Goal: Transaction & Acquisition: Download file/media

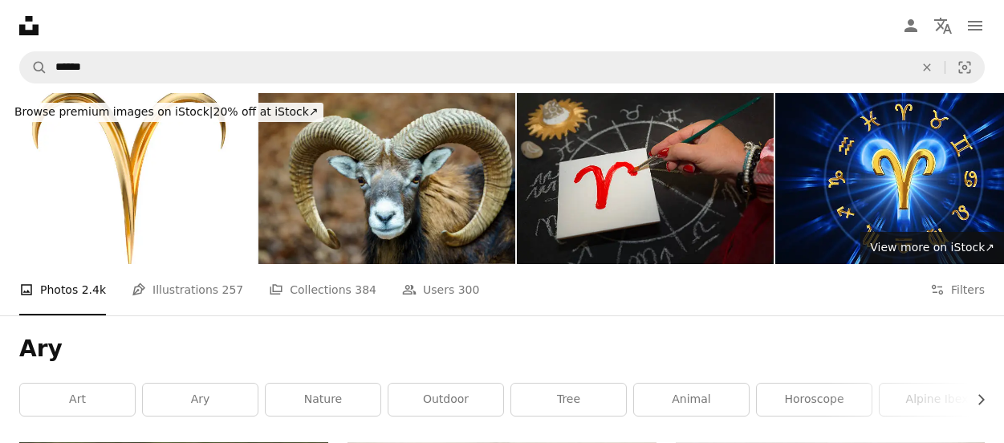
scroll to position [160, 0]
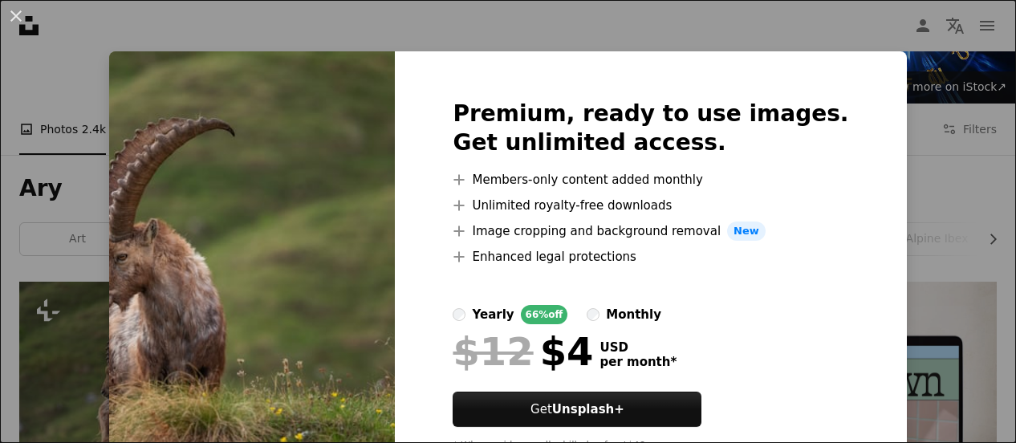
click at [877, 44] on div "An X shape Premium, ready to use images. Get unlimited access. A plus sign Memb…" at bounding box center [508, 221] width 1016 height 443
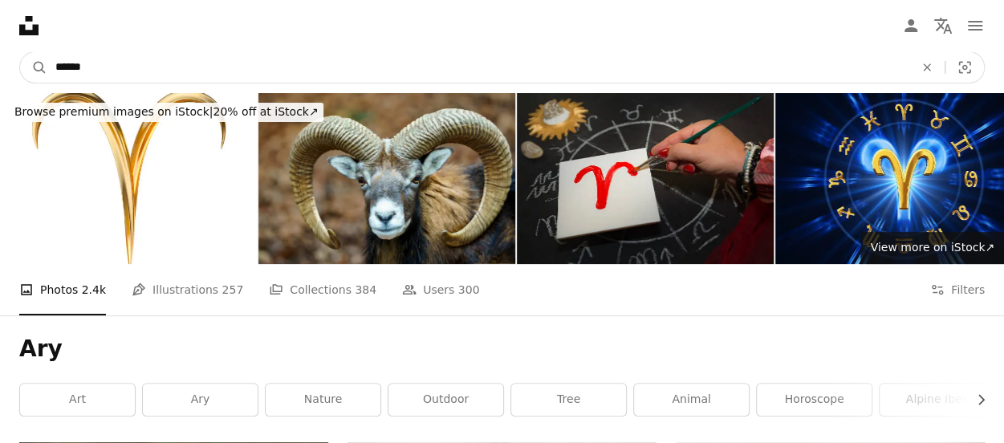
click at [156, 63] on input "******" at bounding box center [478, 67] width 862 height 30
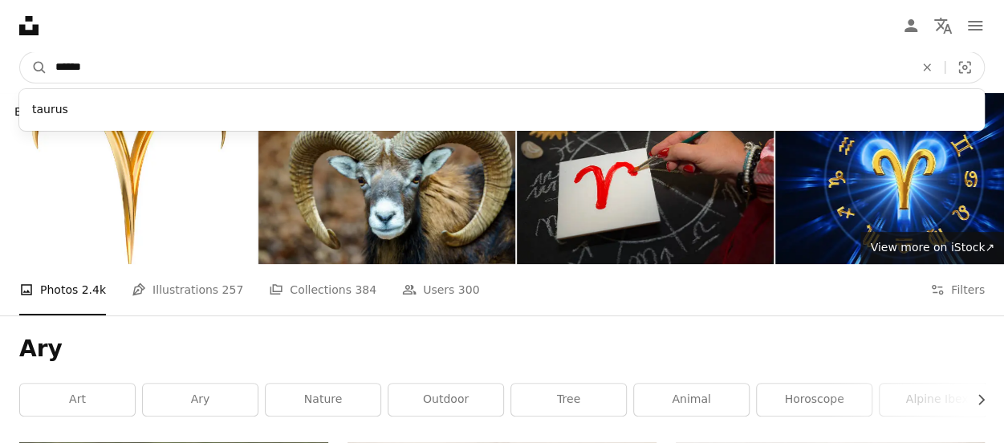
click at [20, 52] on button "A magnifying glass" at bounding box center [33, 67] width 27 height 30
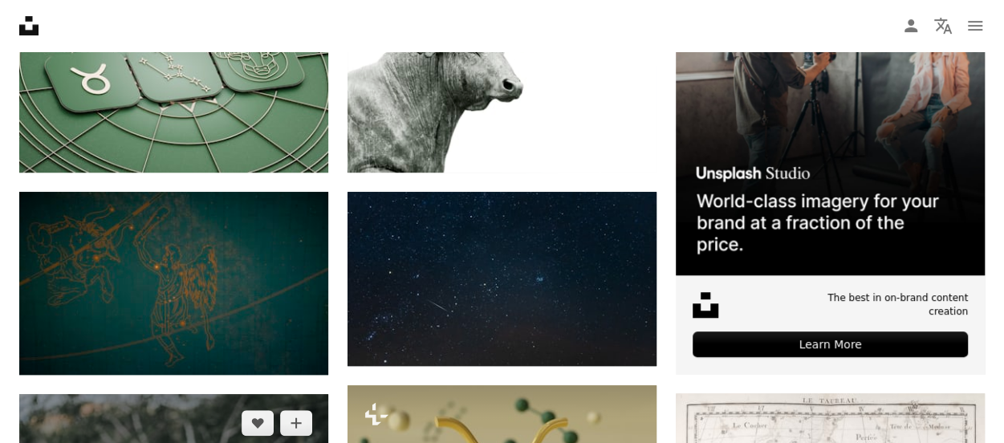
scroll to position [401, 0]
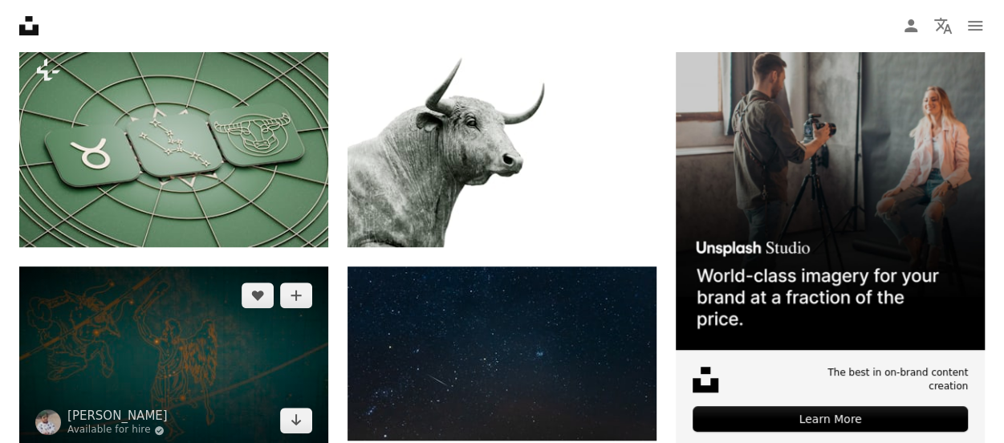
click at [168, 266] on img at bounding box center [173, 357] width 309 height 183
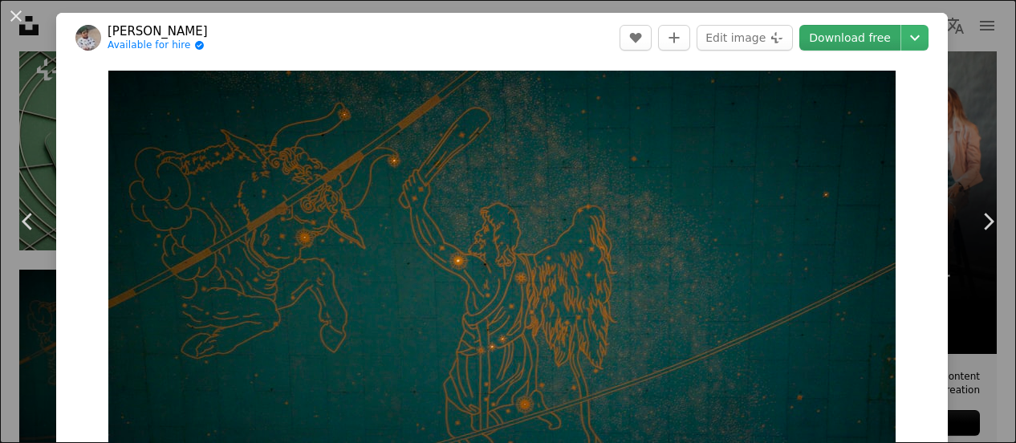
click at [817, 43] on link "Download free" at bounding box center [849, 38] width 101 height 26
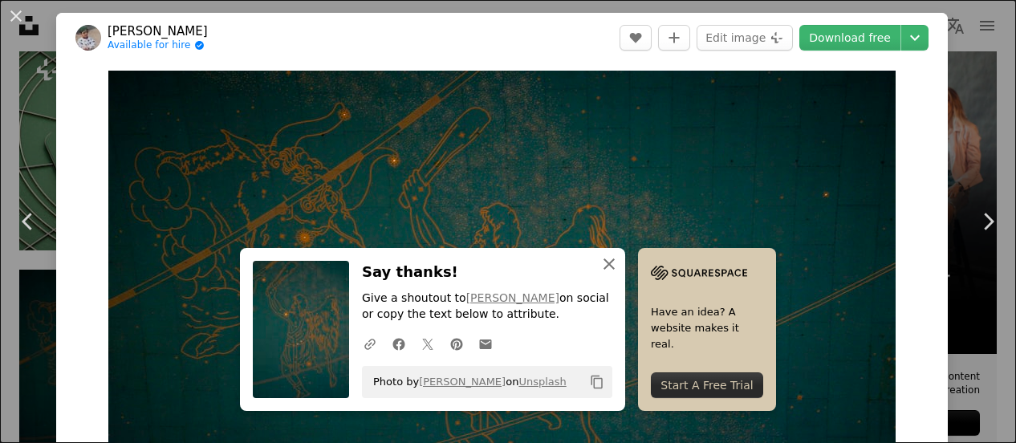
click at [615, 267] on icon "button" at bounding box center [608, 263] width 11 height 11
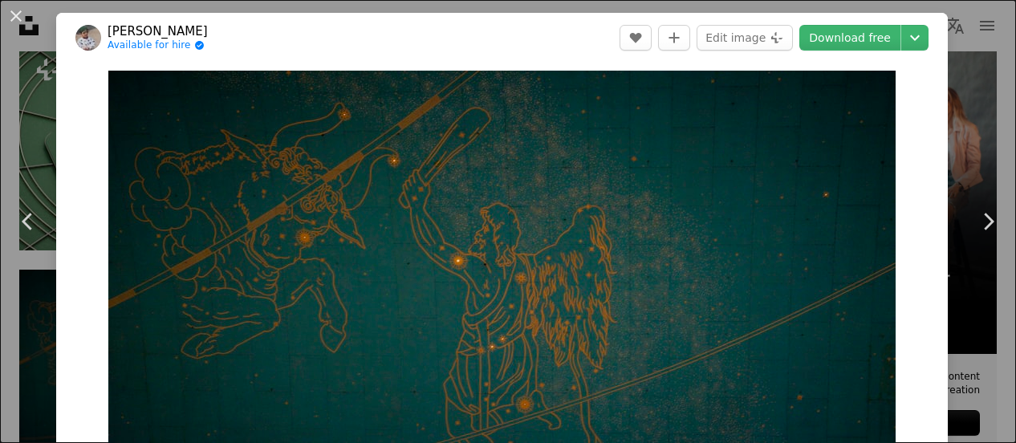
click at [987, 136] on div "An X shape Chevron left Chevron right [PERSON_NAME] Available for hire A checkm…" at bounding box center [508, 221] width 1016 height 443
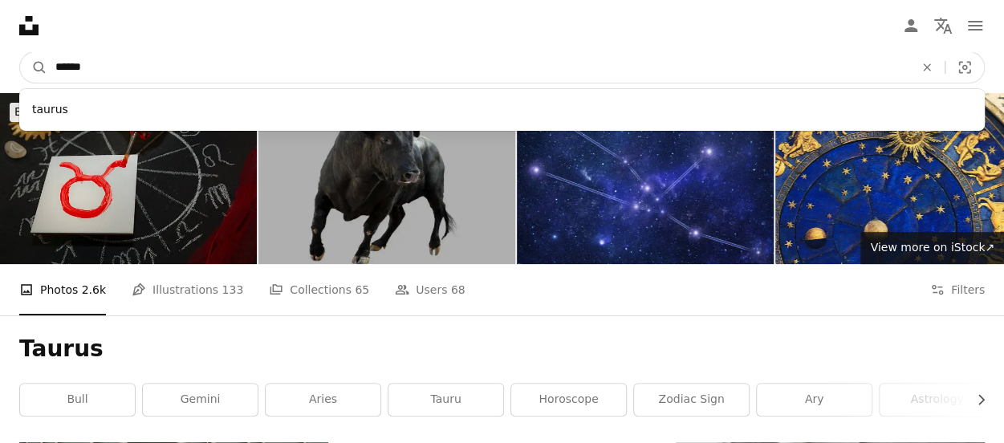
drag, startPoint x: 201, startPoint y: 68, endPoint x: 51, endPoint y: 76, distance: 150.3
click at [51, 76] on input "******" at bounding box center [478, 67] width 862 height 30
type input "*****"
click at [20, 52] on button "A magnifying glass" at bounding box center [33, 67] width 27 height 30
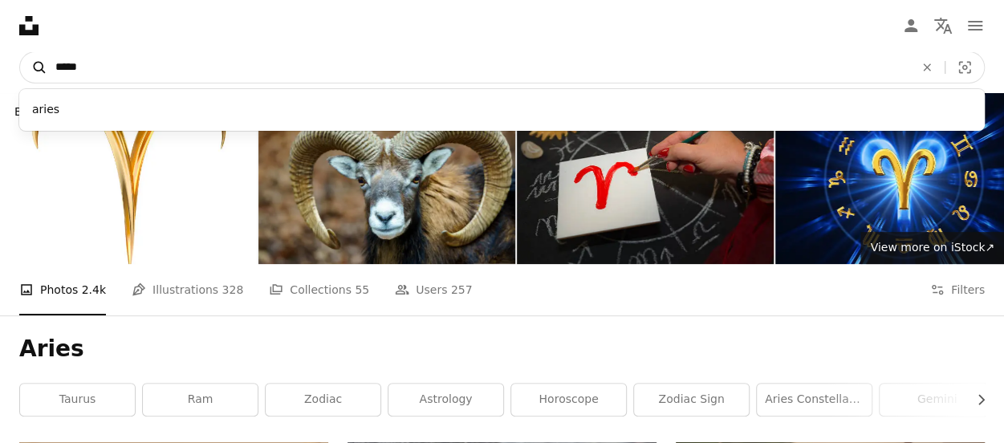
drag, startPoint x: 108, startPoint y: 62, endPoint x: 20, endPoint y: 59, distance: 88.3
click at [20, 59] on form "A magnifying glass ***** aries An X shape Visual search" at bounding box center [501, 67] width 965 height 32
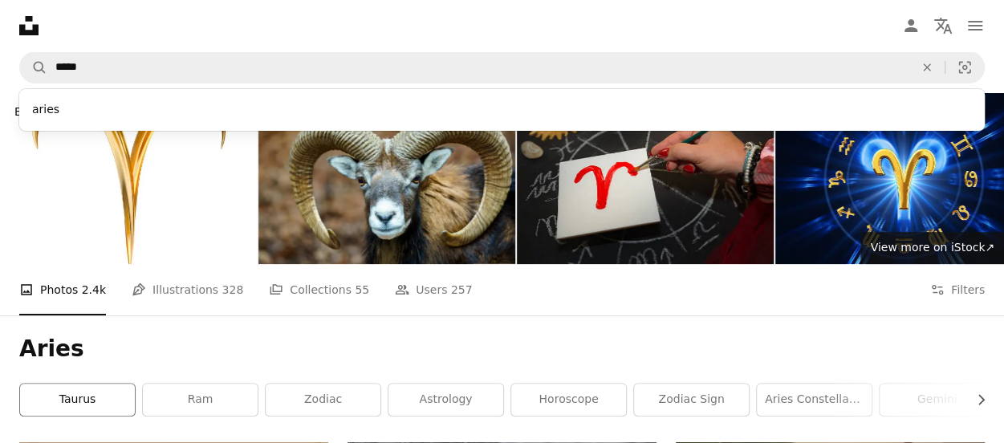
click at [82, 384] on link "taurus" at bounding box center [77, 400] width 115 height 32
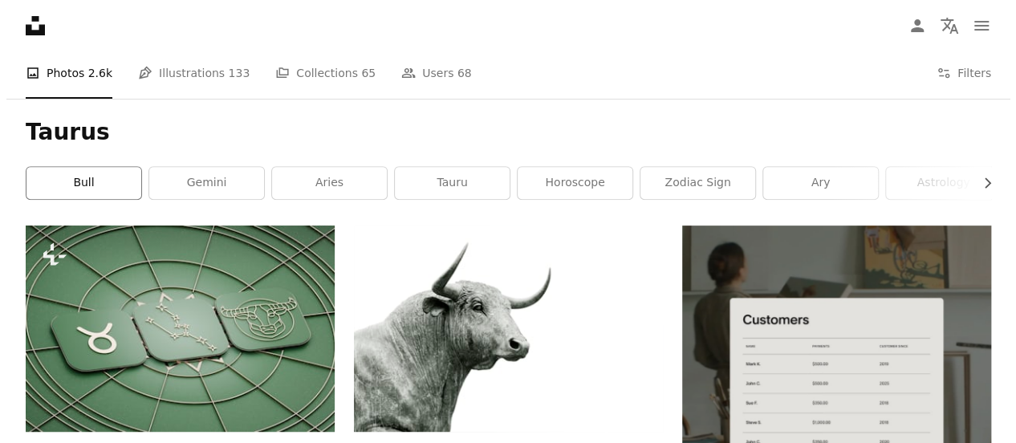
scroll to position [241, 0]
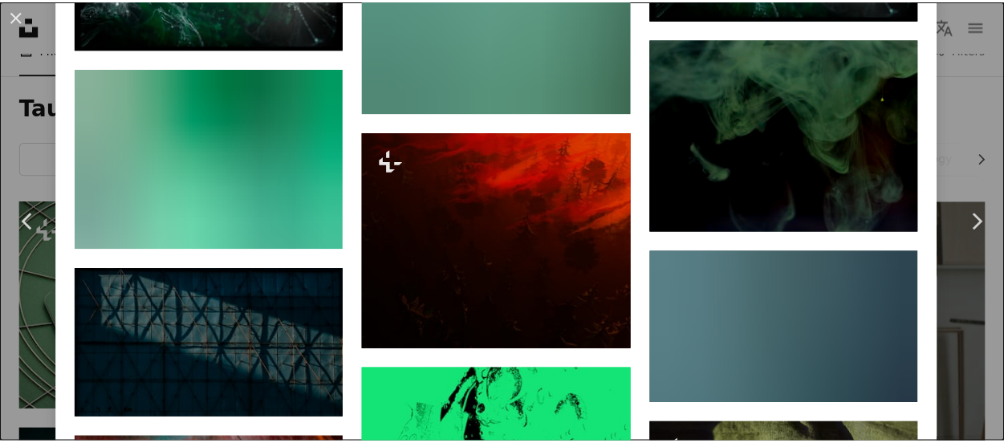
scroll to position [3961, 0]
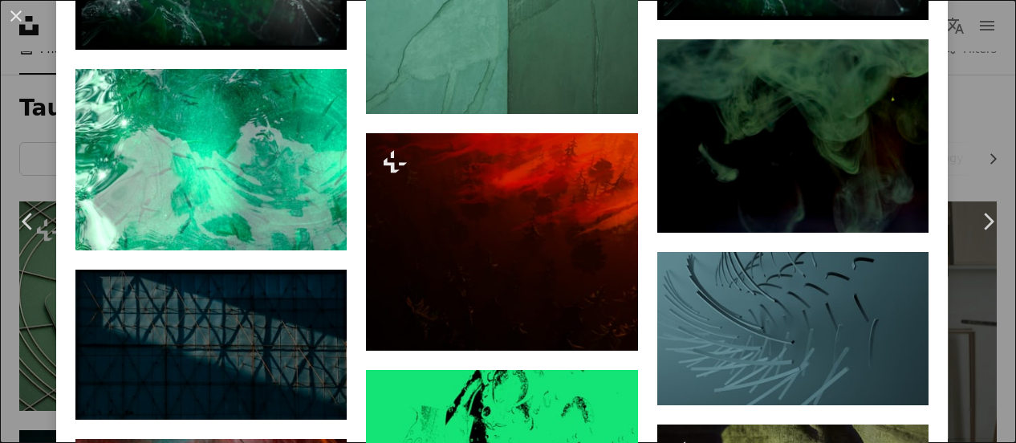
click at [17, 25] on button "An X shape" at bounding box center [15, 15] width 19 height 19
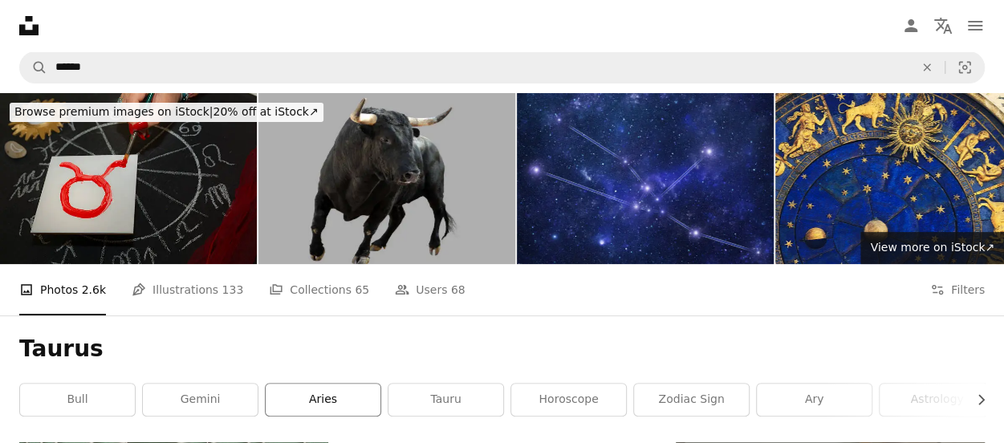
click at [303, 384] on link "aries" at bounding box center [323, 400] width 115 height 32
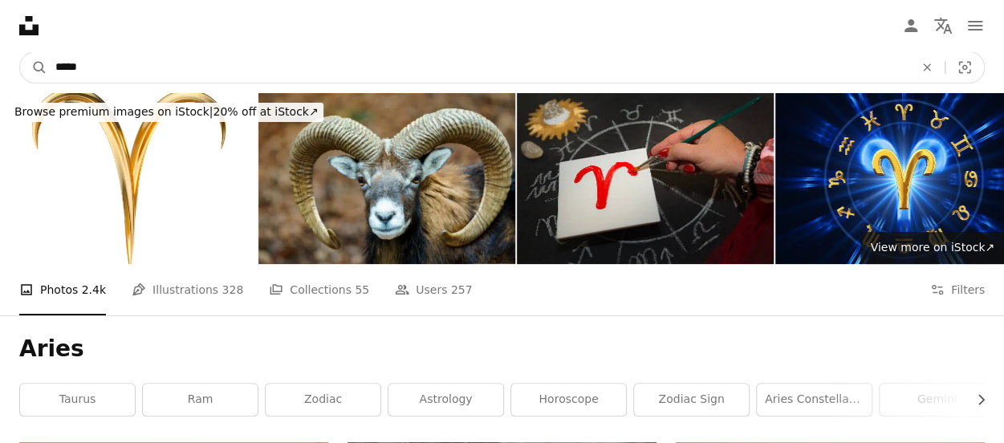
click at [143, 63] on input "*****" at bounding box center [478, 67] width 862 height 30
type input "*********"
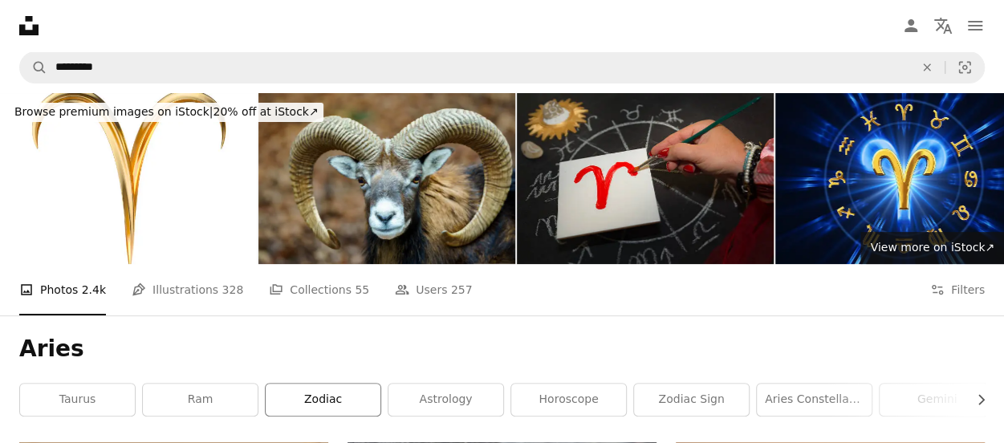
click at [350, 384] on link "zodiac" at bounding box center [323, 400] width 115 height 32
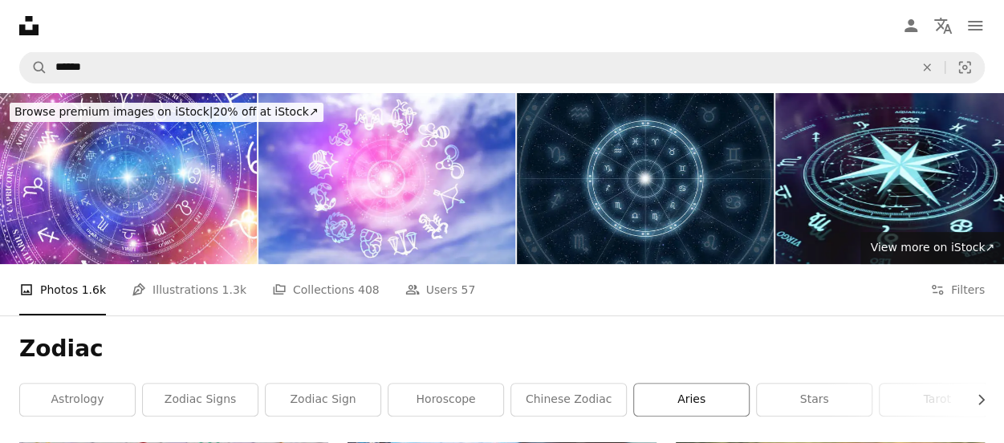
click at [733, 384] on link "aries" at bounding box center [691, 400] width 115 height 32
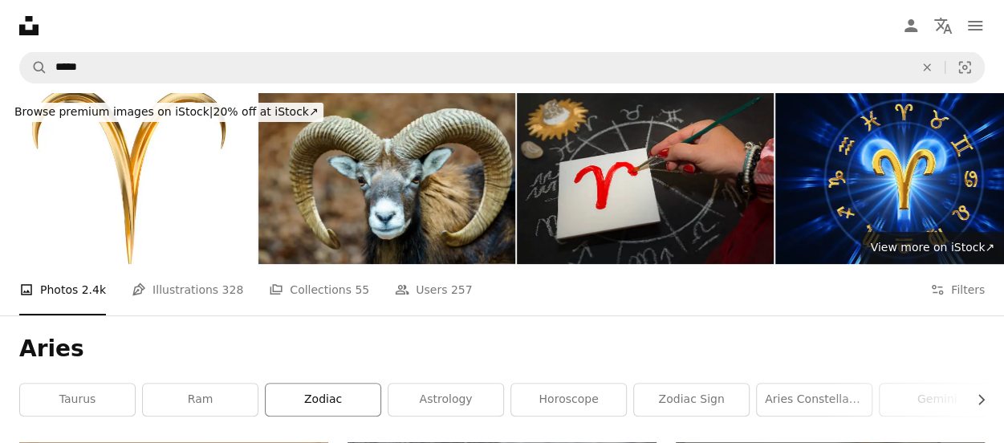
click at [348, 384] on link "zodiac" at bounding box center [323, 400] width 115 height 32
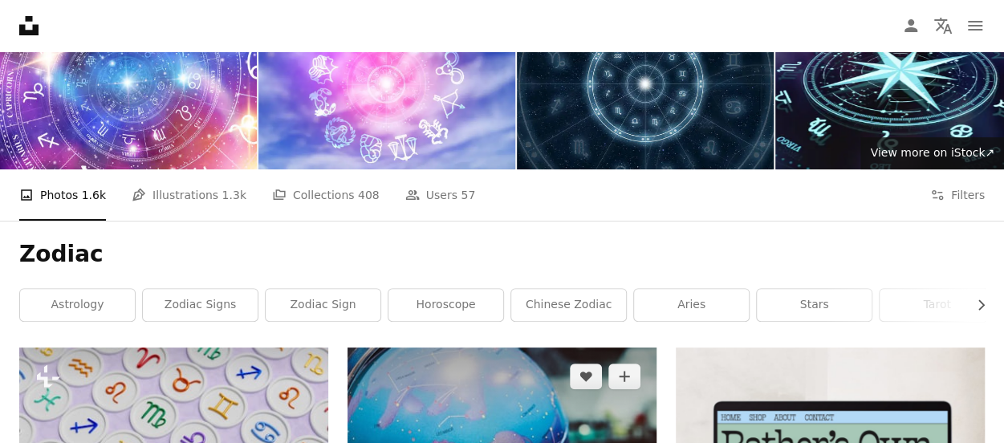
scroll to position [80, 0]
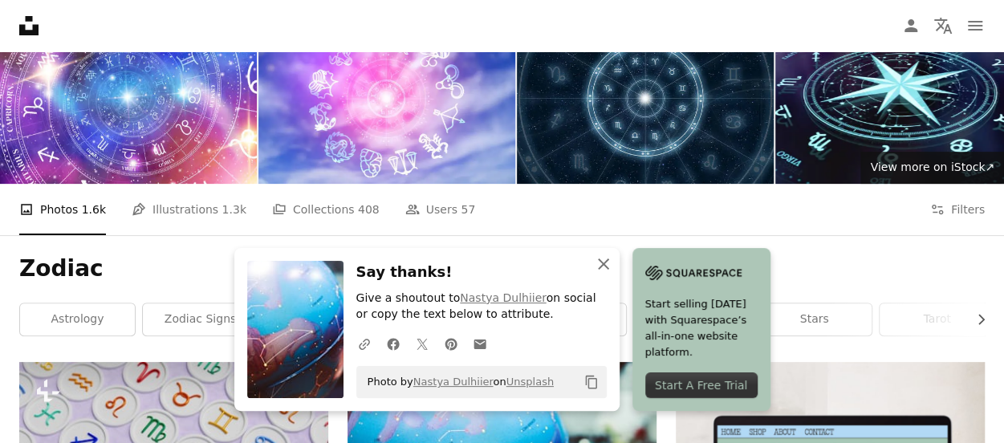
click at [613, 260] on icon "An X shape" at bounding box center [603, 263] width 19 height 19
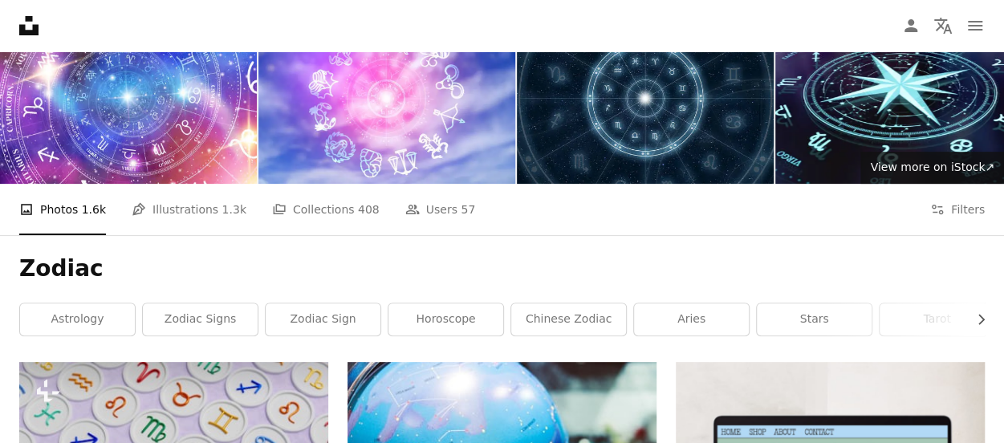
click at [1001, 235] on div "Zodiac Chevron right astrology zodiac signs zodiac sign horoscope chinese zodia…" at bounding box center [502, 298] width 1004 height 127
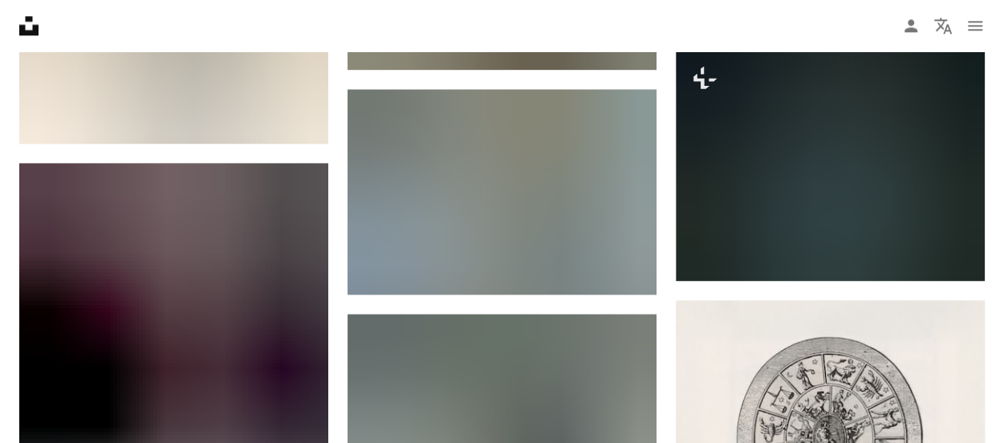
scroll to position [0, 0]
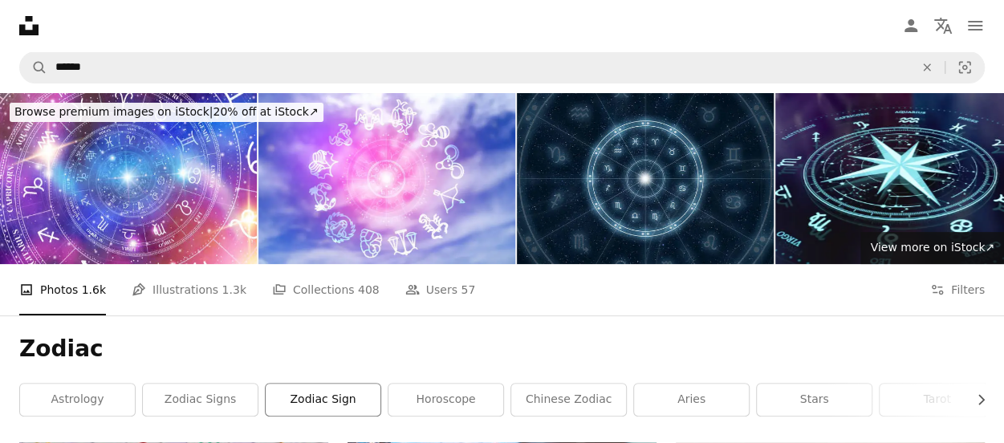
click at [347, 384] on link "zodiac sign" at bounding box center [323, 400] width 115 height 32
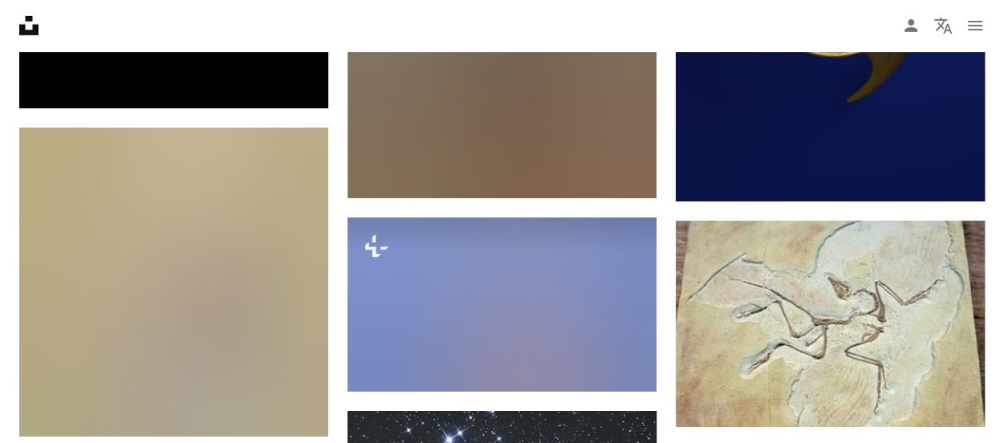
scroll to position [11795, 0]
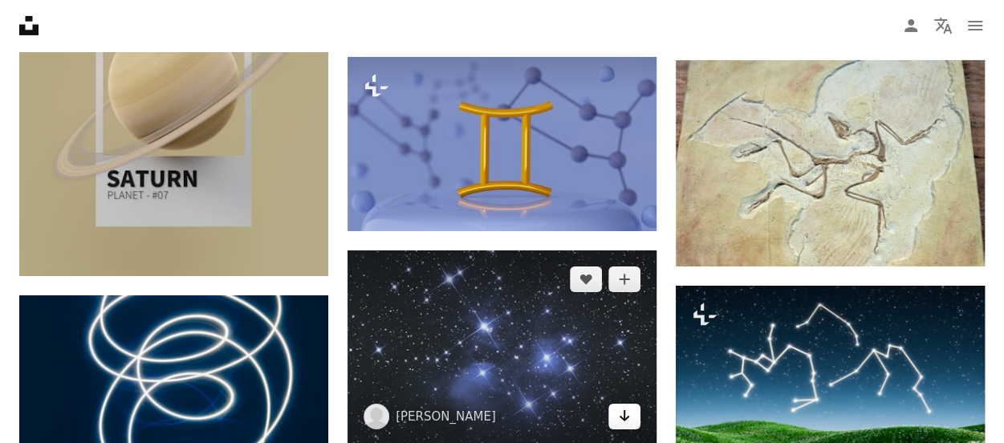
click at [624, 410] on icon "Download" at bounding box center [624, 415] width 10 height 11
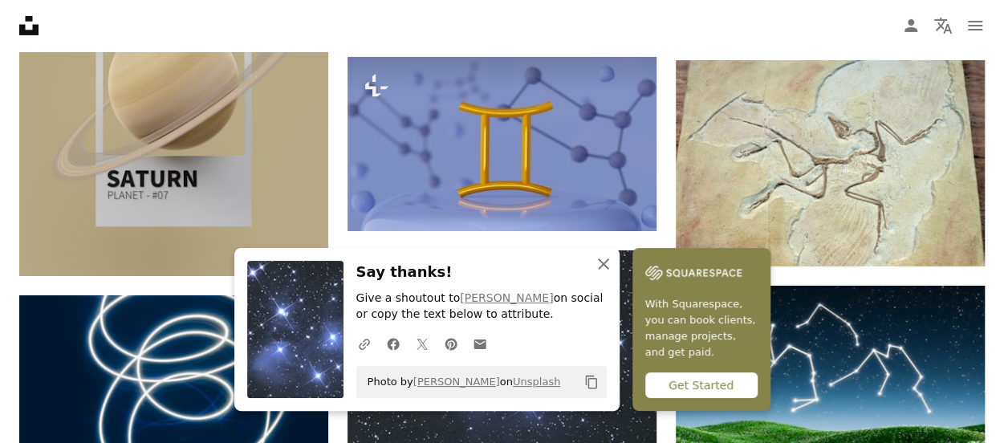
click at [613, 258] on icon "An X shape" at bounding box center [603, 263] width 19 height 19
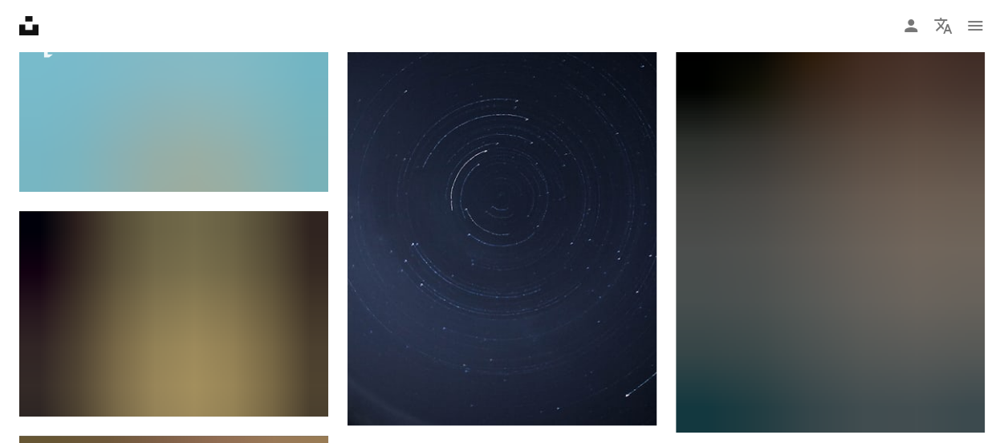
scroll to position [12356, 0]
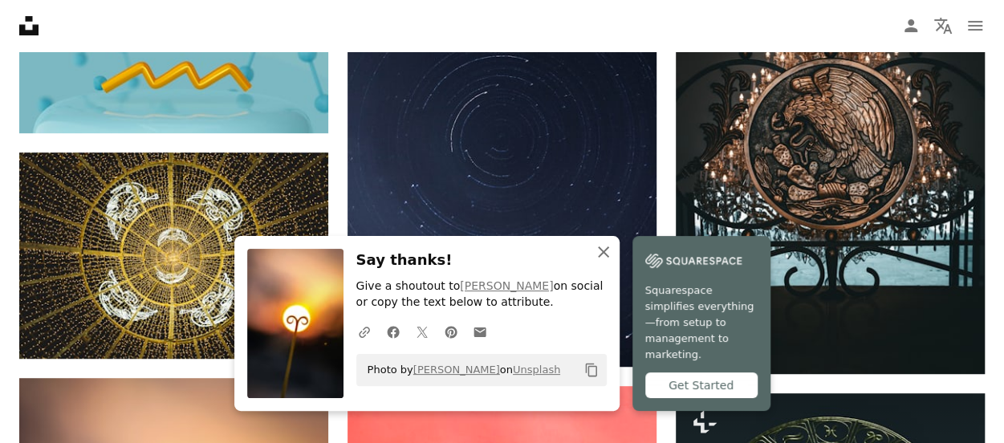
click at [609, 258] on icon "button" at bounding box center [603, 251] width 11 height 11
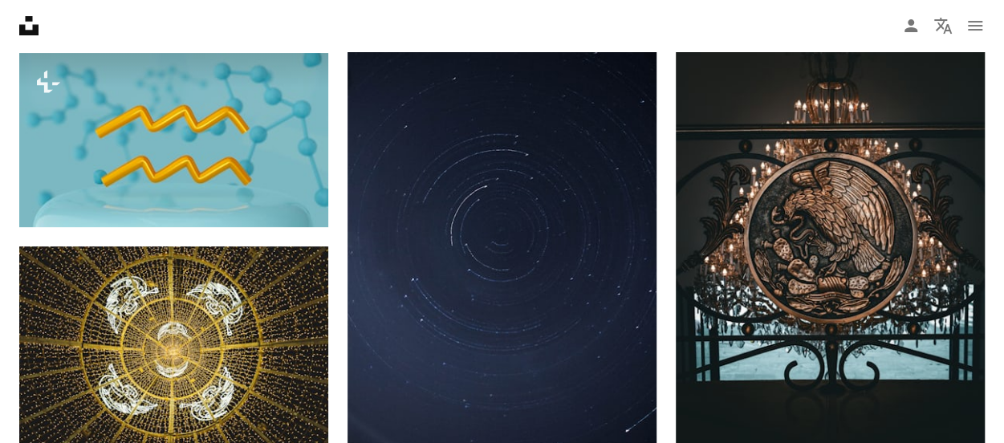
scroll to position [12276, 0]
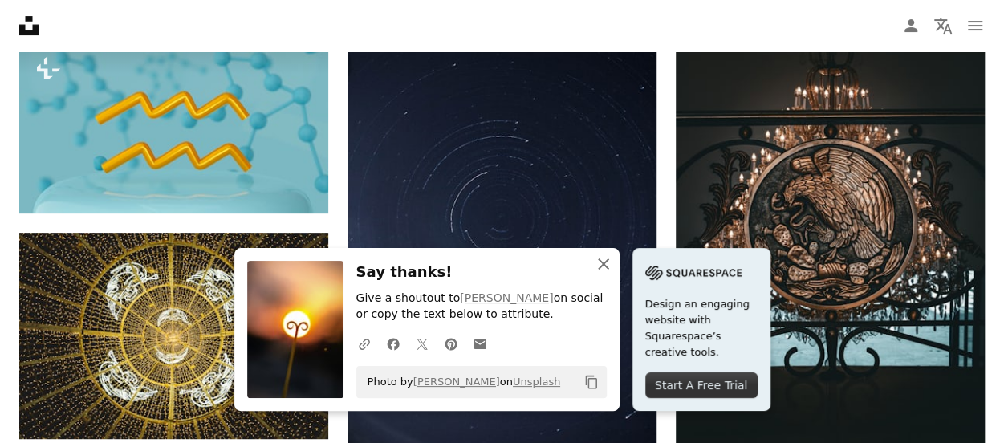
click at [619, 252] on button "An X shape Close" at bounding box center [603, 264] width 32 height 32
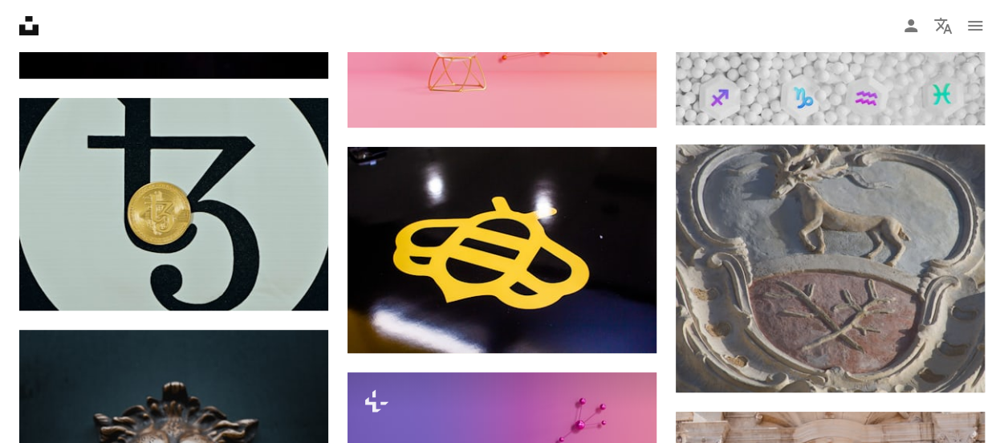
scroll to position [0, 0]
